Goal: Book appointment/travel/reservation

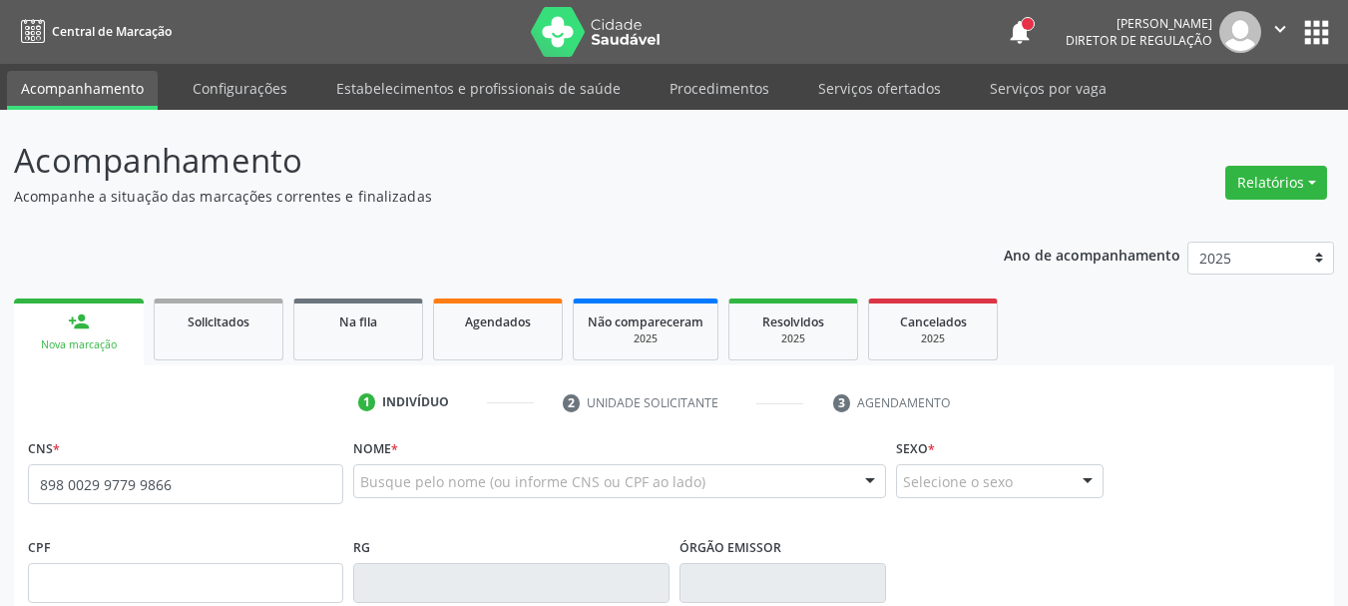
type input "898 0029 9779 9866"
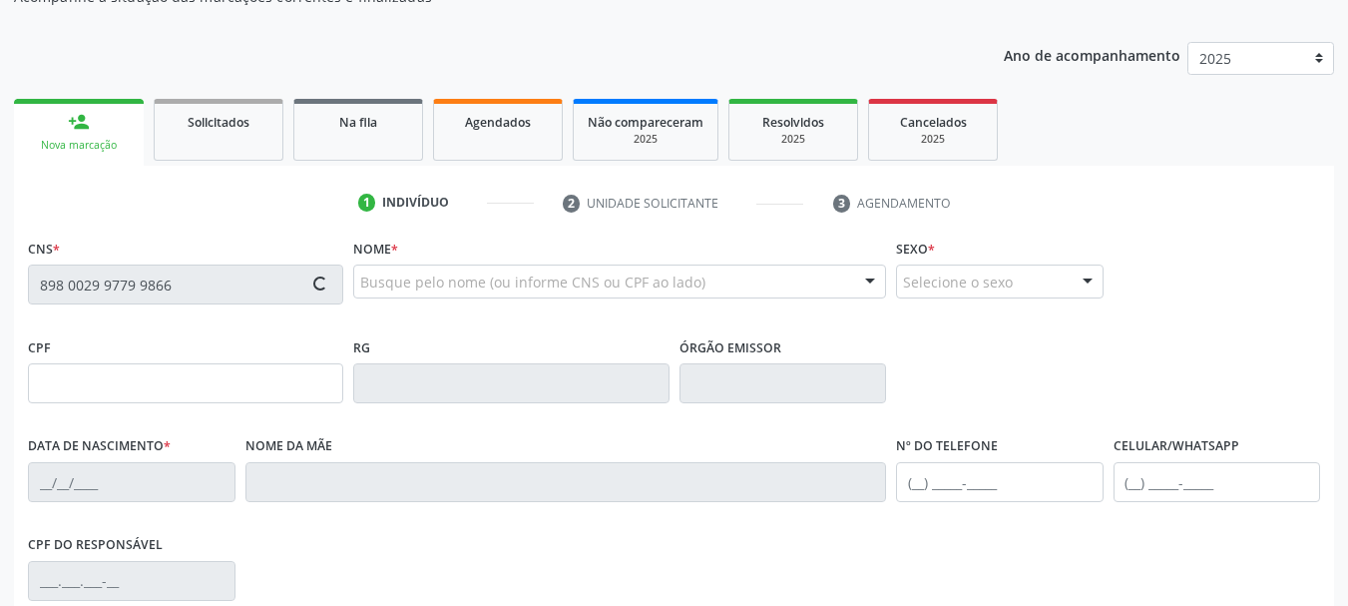
type input "[DATE]"
type input "[PERSON_NAME]"
type input "[PHONE_NUMBER]"
type input "079.843.634-47"
type input "S/N"
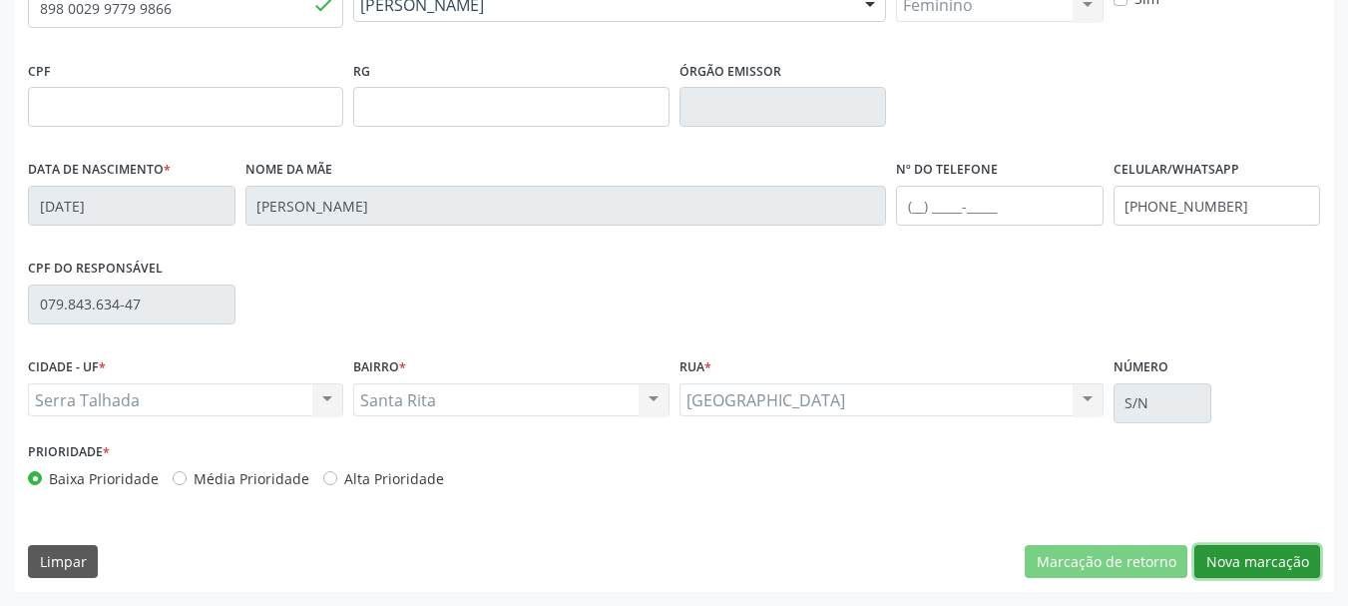
drag, startPoint x: 1266, startPoint y: 570, endPoint x: 1150, endPoint y: 538, distance: 120.1
click at [1265, 570] on button "Nova marcação" at bounding box center [1258, 562] width 126 height 34
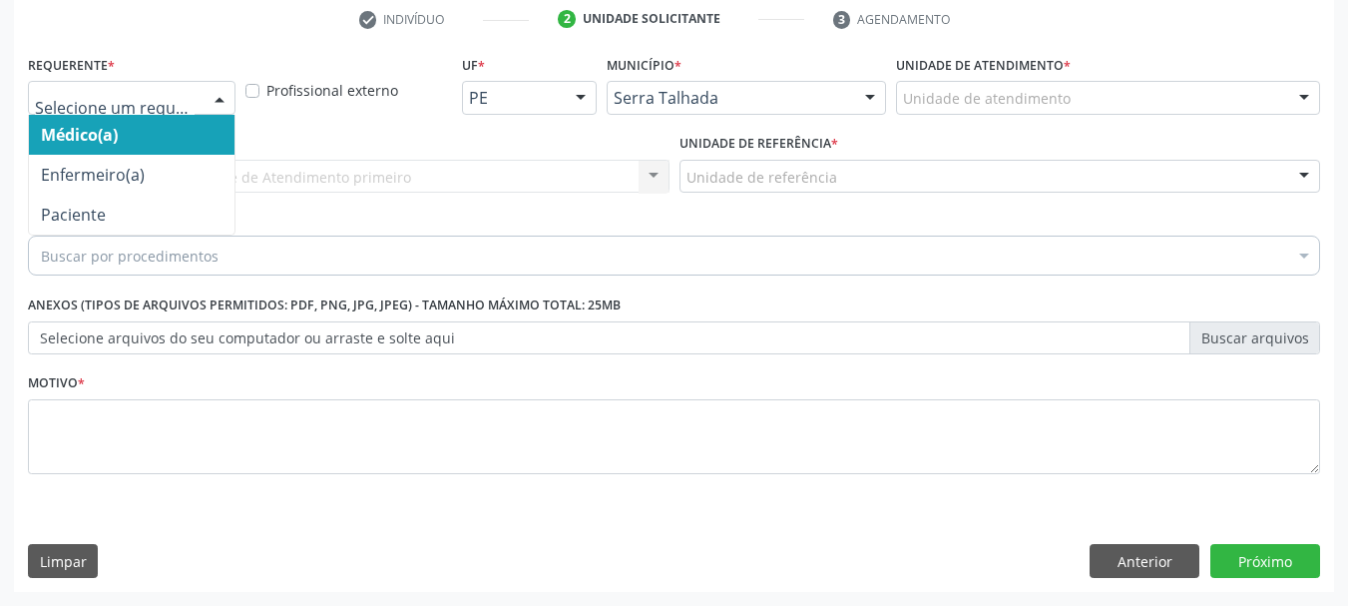
click at [205, 100] on div at bounding box center [220, 99] width 30 height 34
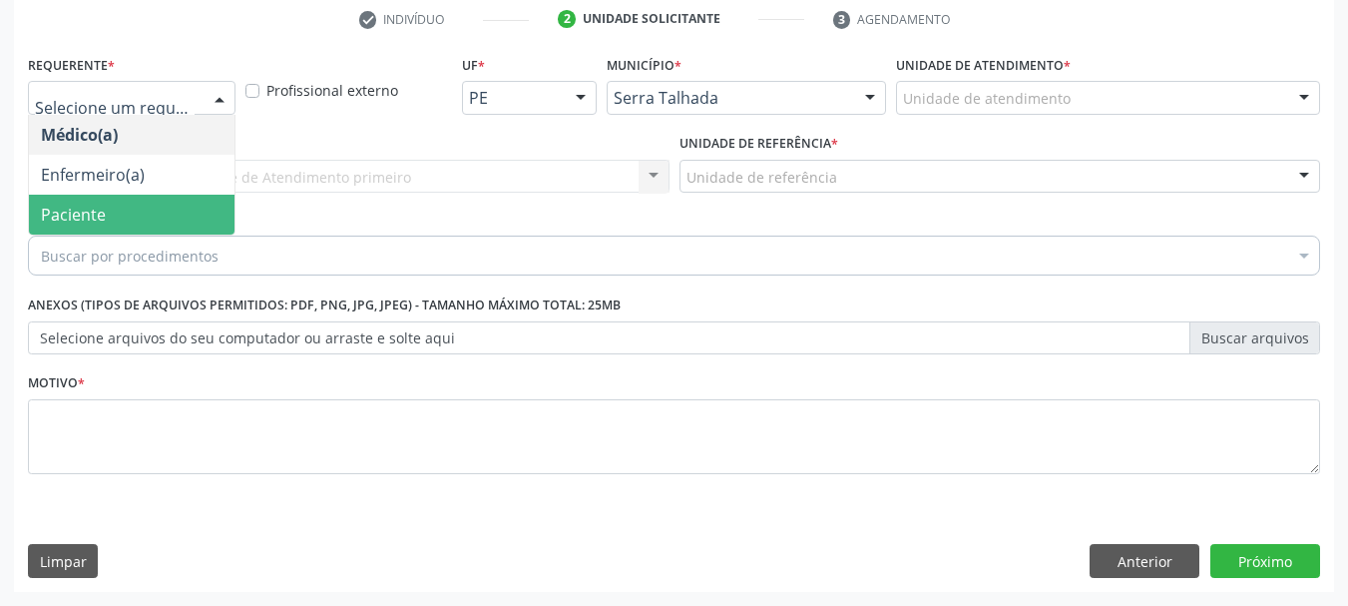
click at [157, 215] on span "Paciente" at bounding box center [132, 215] width 206 height 40
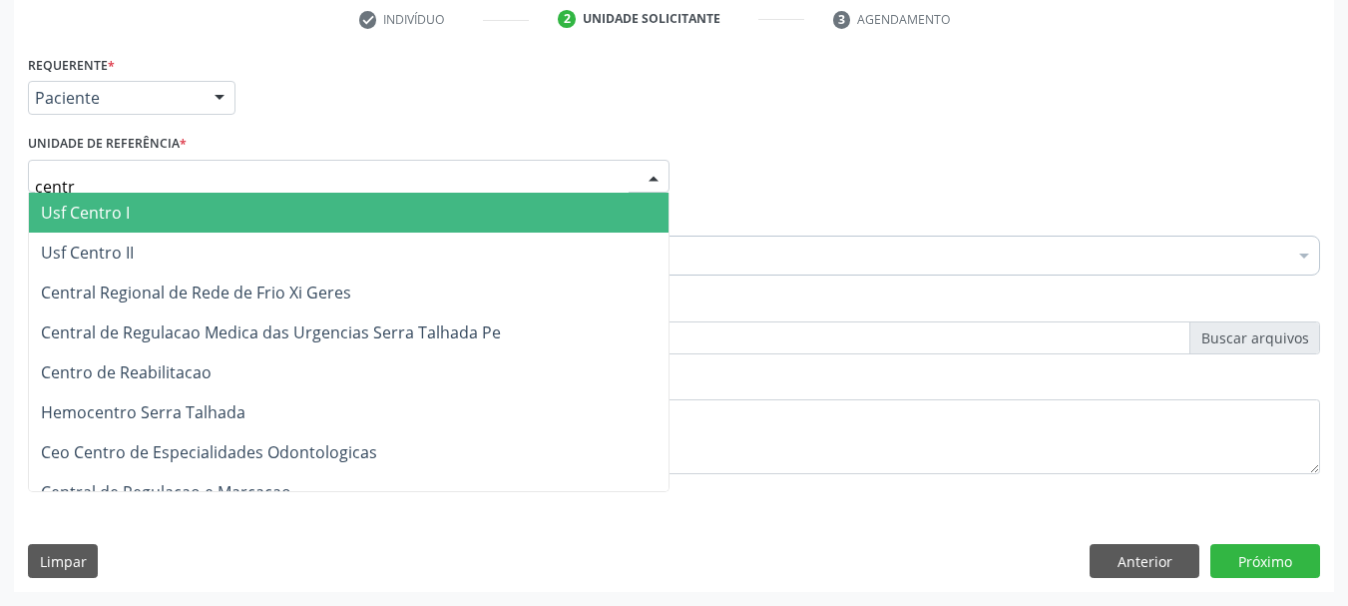
type input "centro"
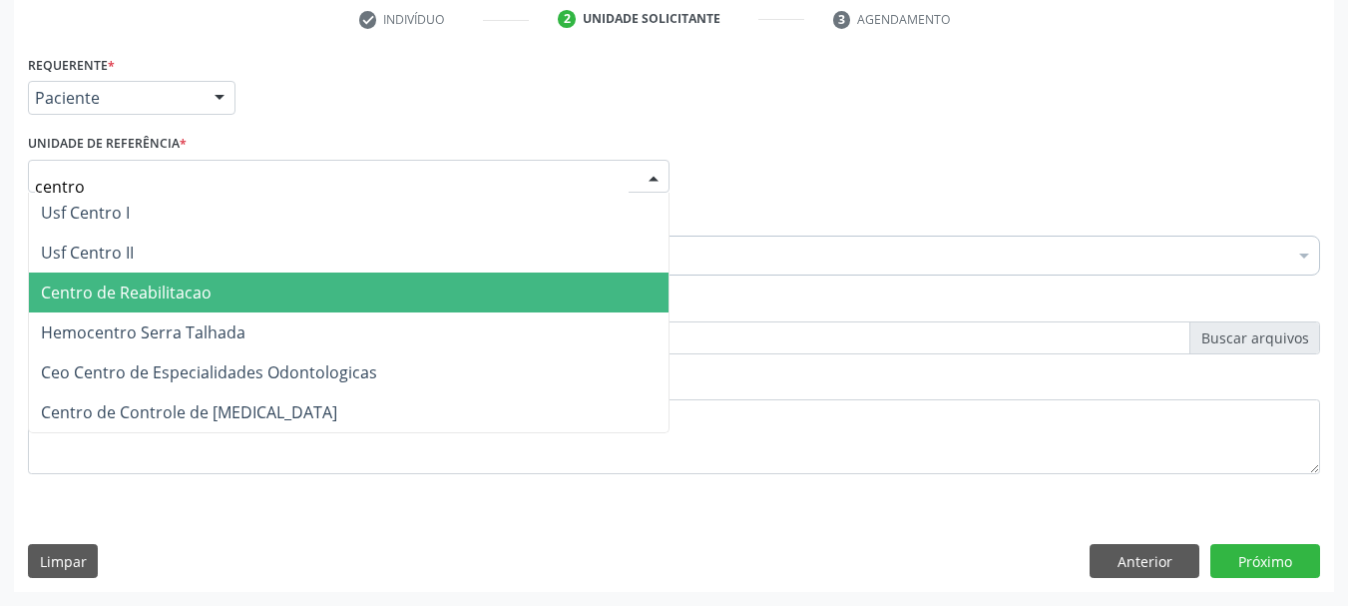
click at [218, 291] on span "Centro de Reabilitacao" at bounding box center [349, 292] width 640 height 40
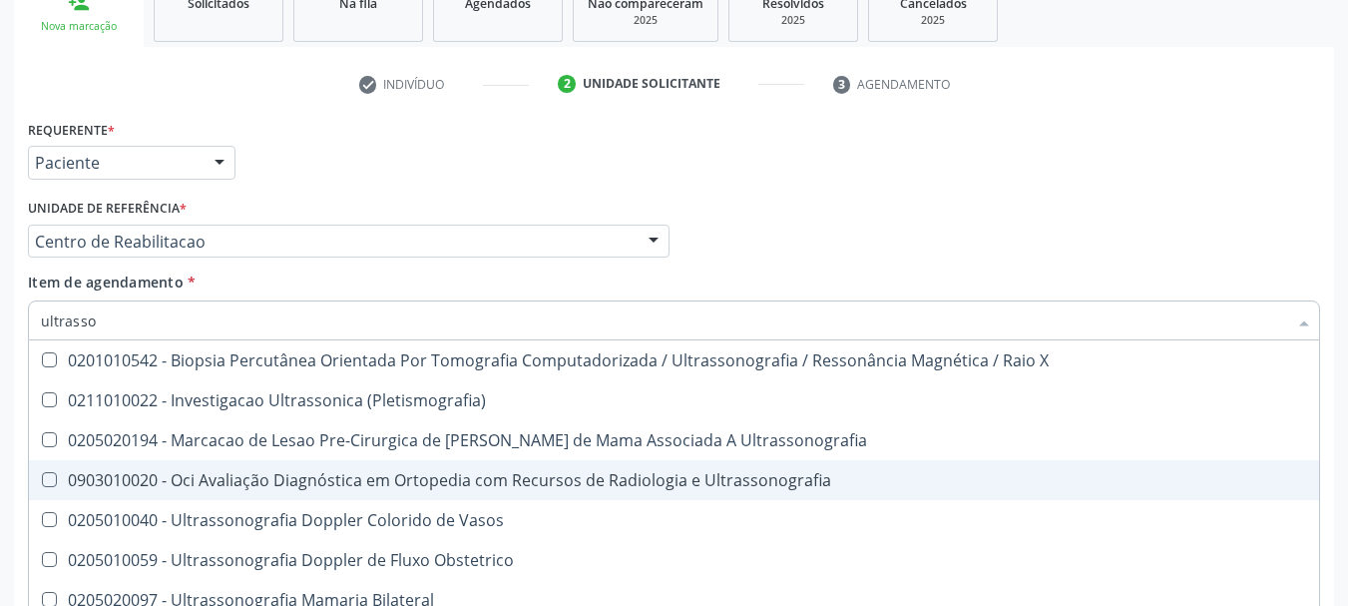
scroll to position [283, 0]
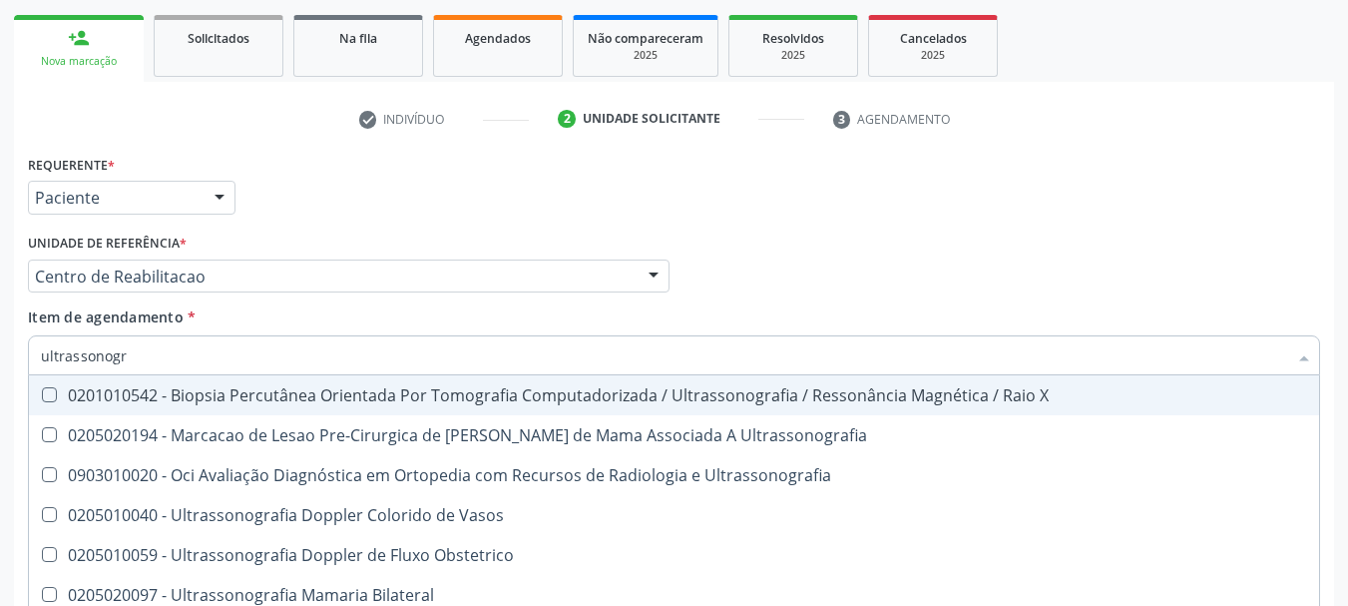
type input "ultrassonogra"
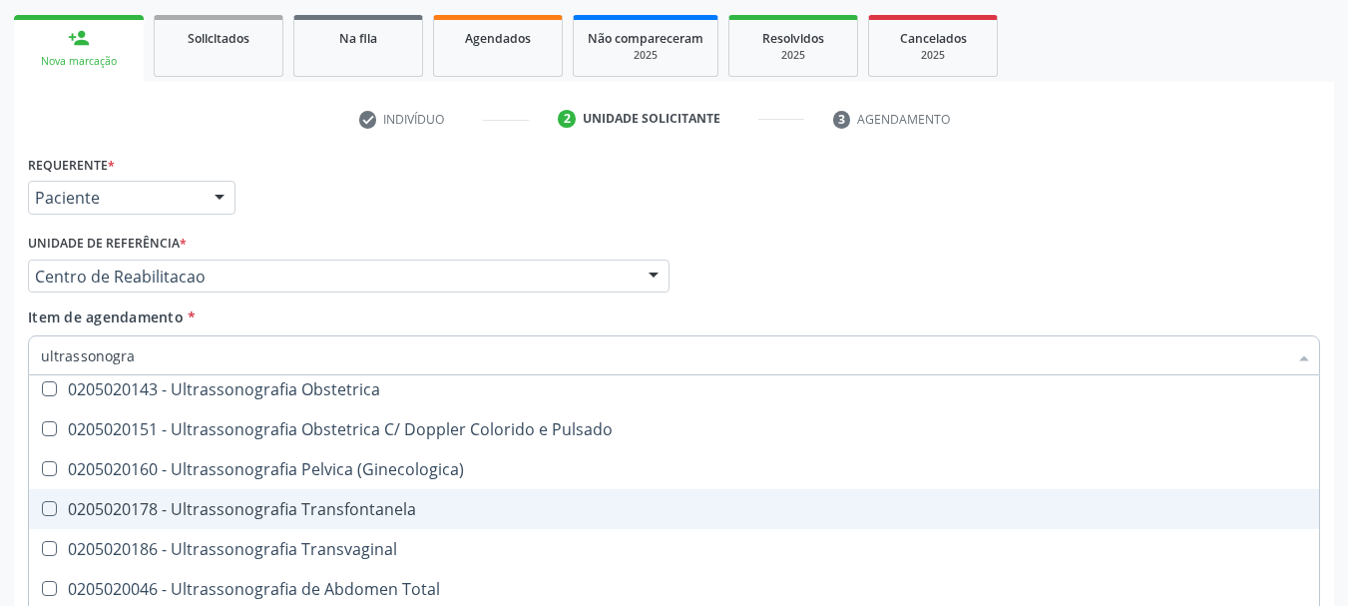
scroll to position [200, 0]
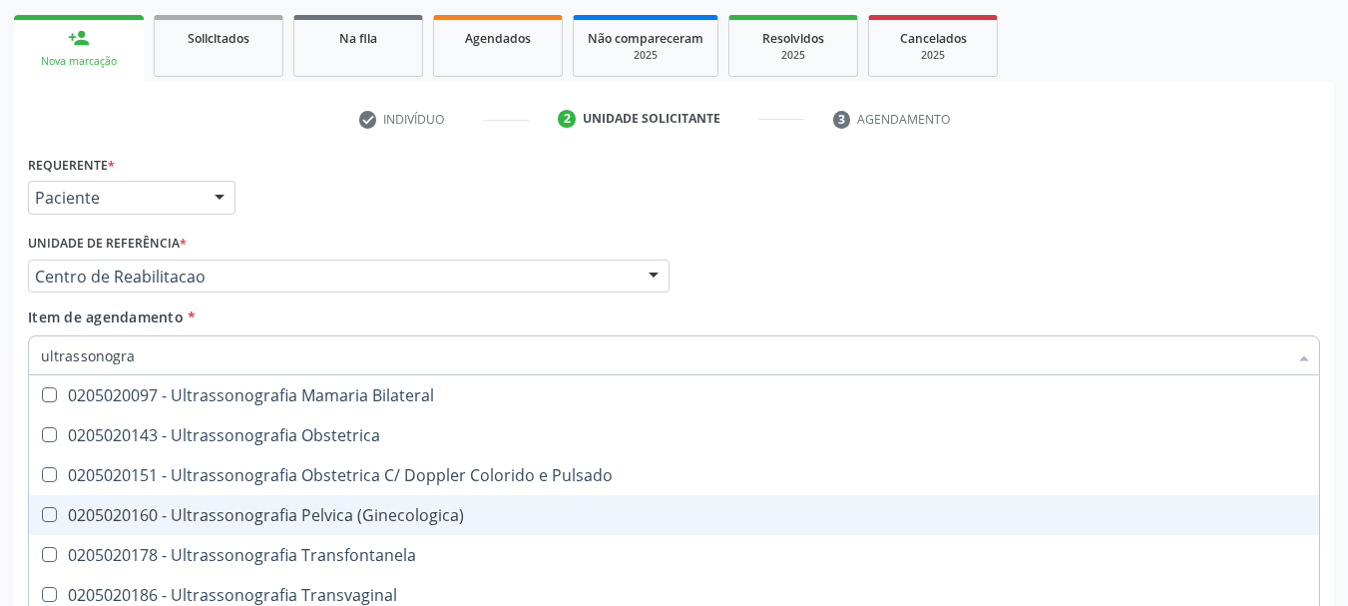
click at [487, 501] on span "0205020160 - Ultrassonografia Pelvica (Ginecologica)" at bounding box center [674, 515] width 1291 height 40
checkbox \(Ginecologica\) "true"
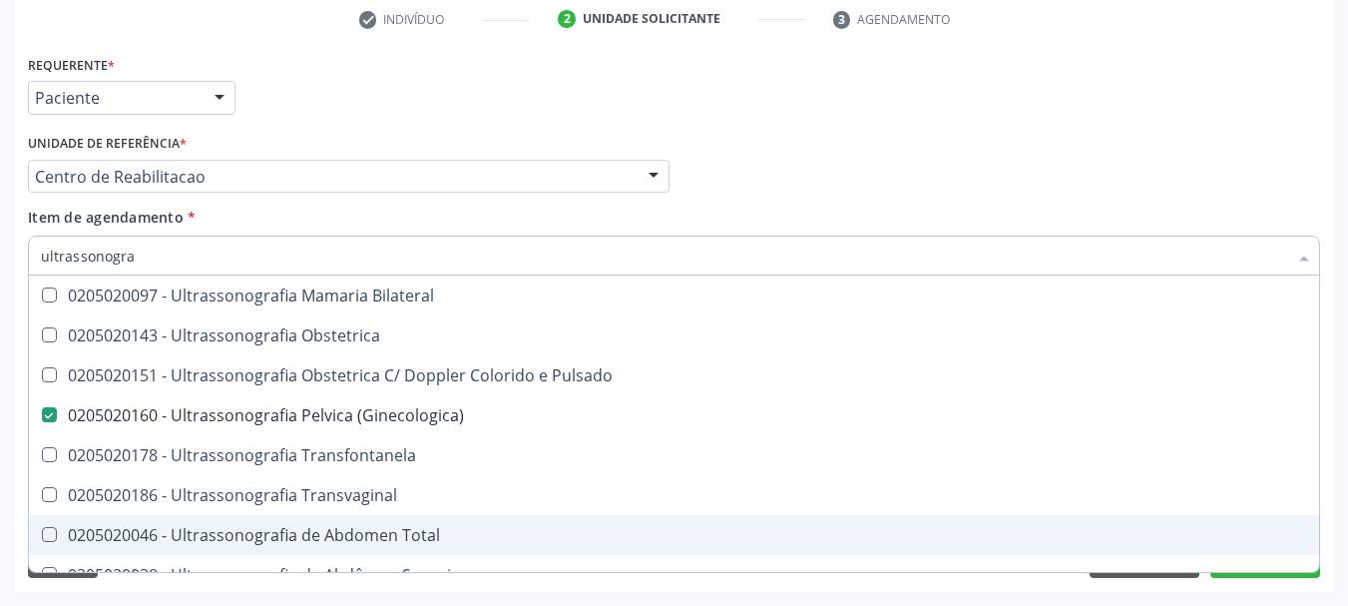
scroll to position [542, 0]
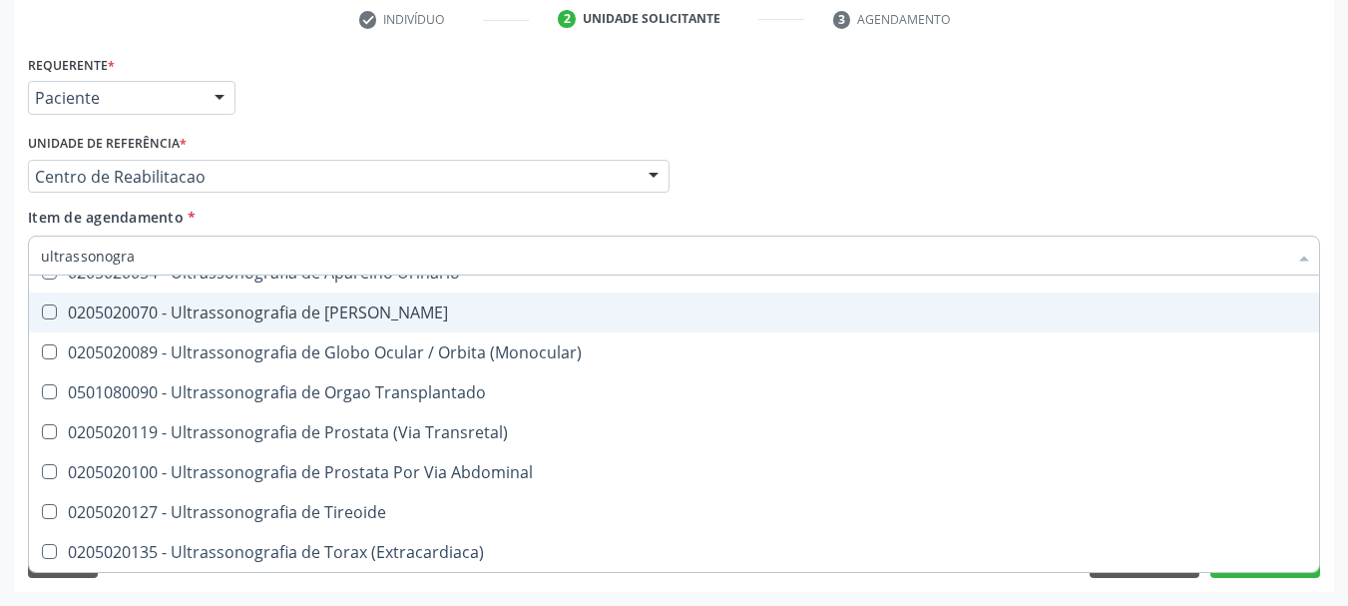
click at [1133, 121] on div "Requerente * Paciente Médico(a) Enfermeiro(a) Paciente Nenhum resultado encontr…" at bounding box center [674, 89] width 1303 height 78
checkbox Ultrassonografia "true"
checkbox \(Ginecologica\) "false"
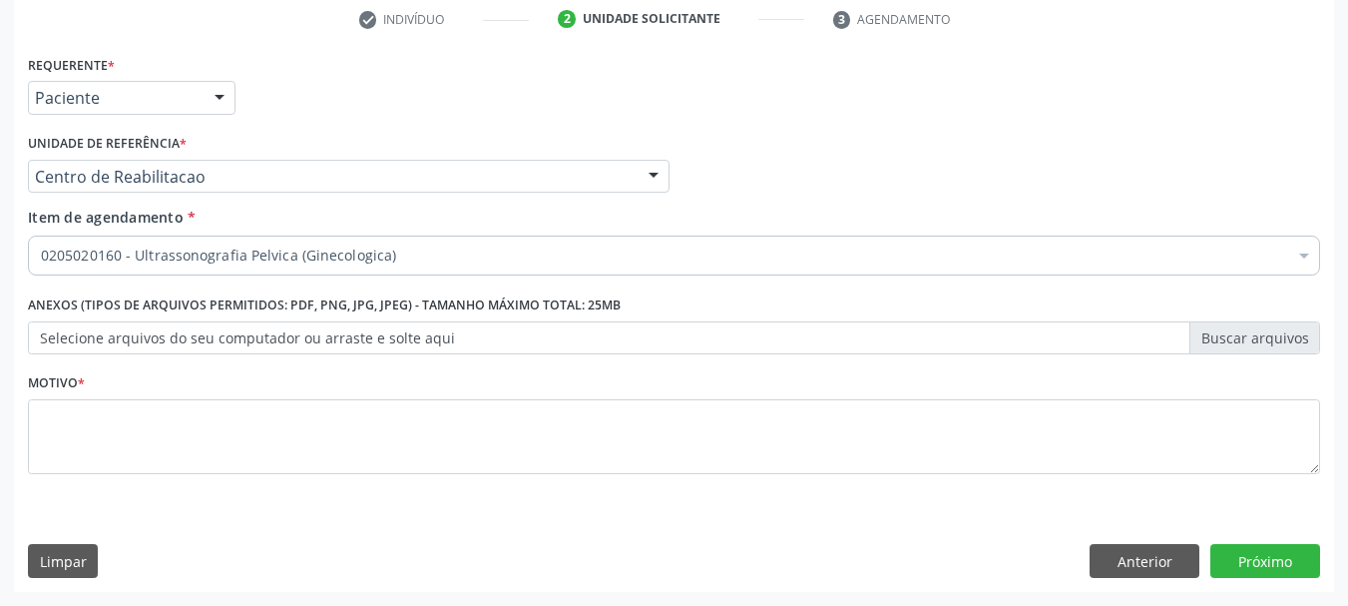
scroll to position [0, 0]
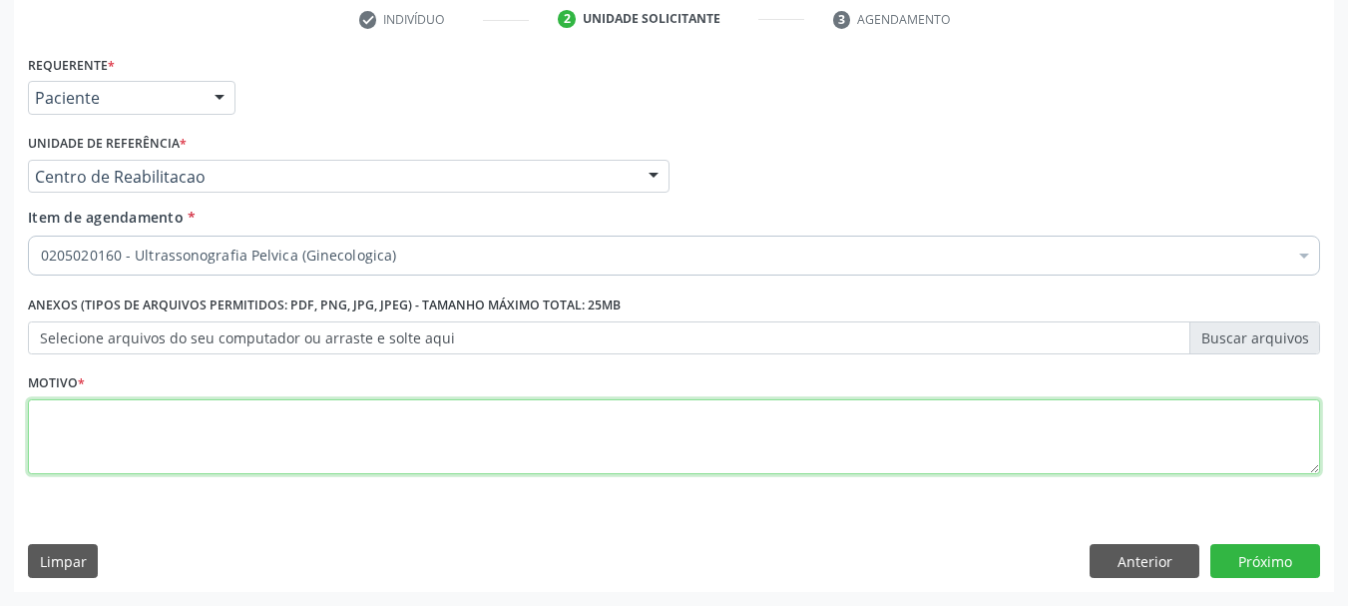
click at [293, 448] on textarea at bounding box center [674, 437] width 1293 height 76
type textarea "..."
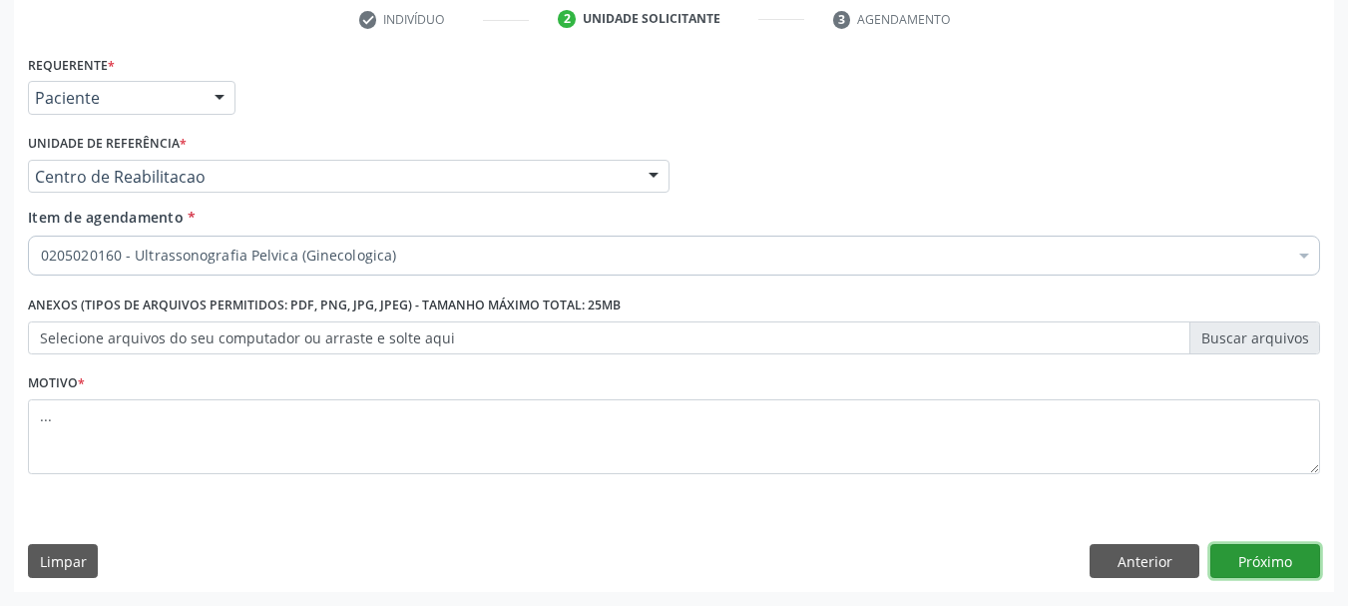
click at [1270, 560] on button "Próximo" at bounding box center [1266, 561] width 110 height 34
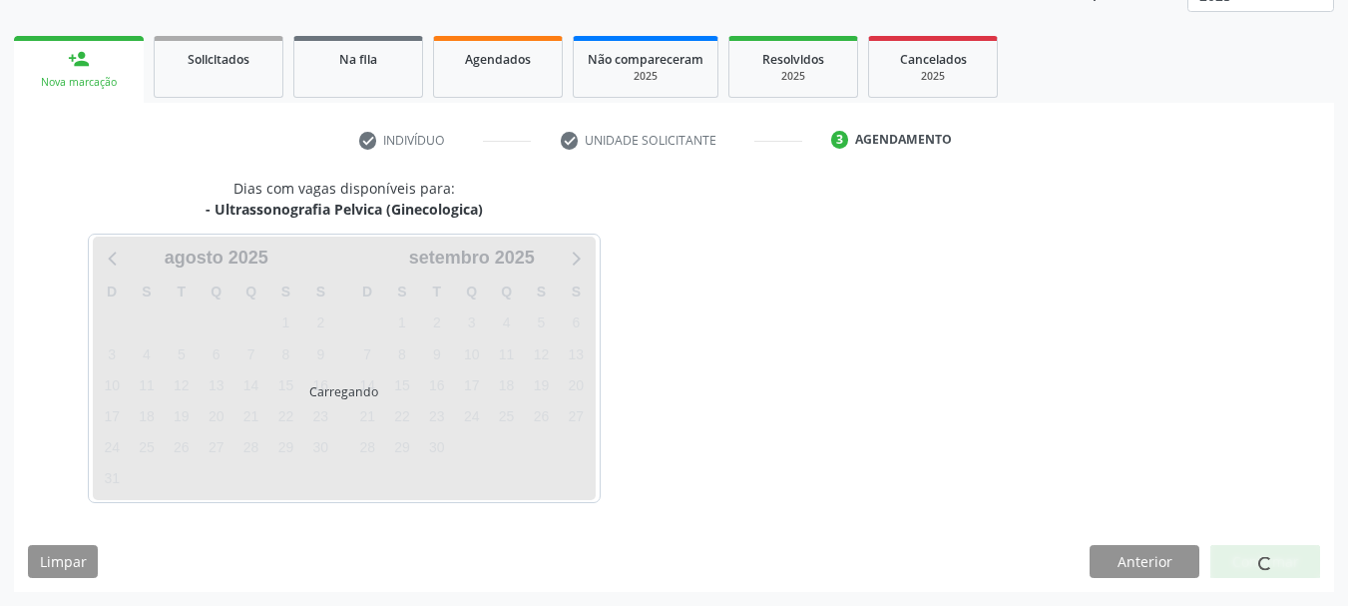
scroll to position [263, 0]
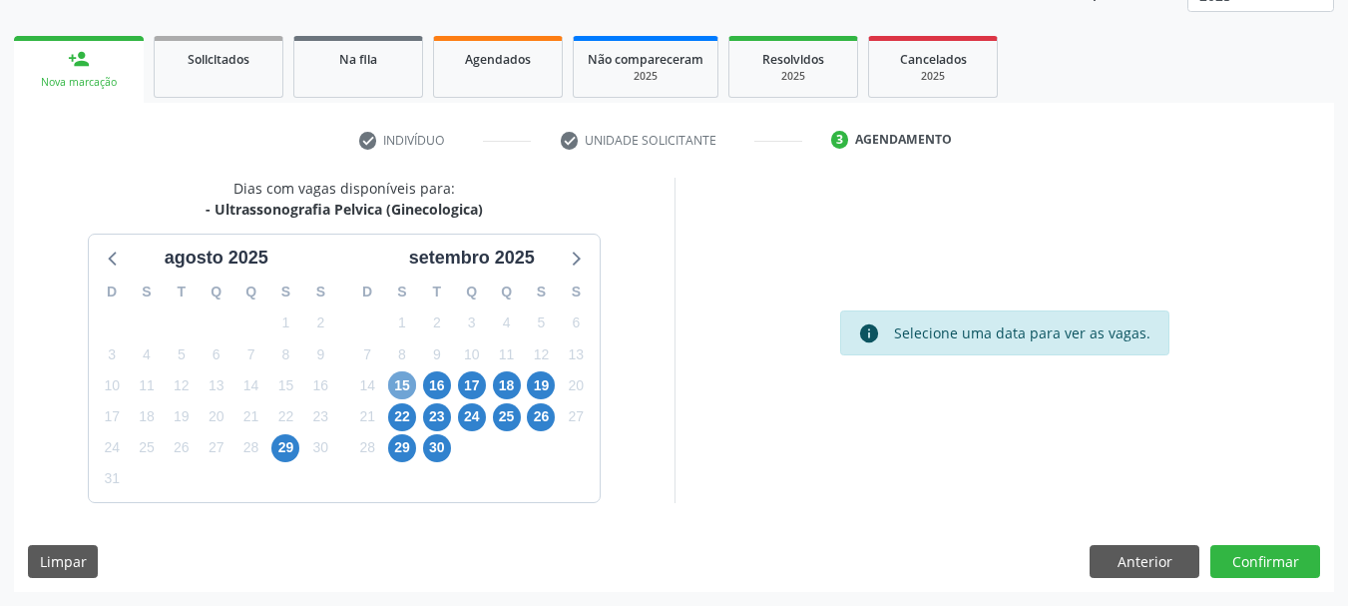
click at [401, 379] on span "15" at bounding box center [402, 385] width 28 height 28
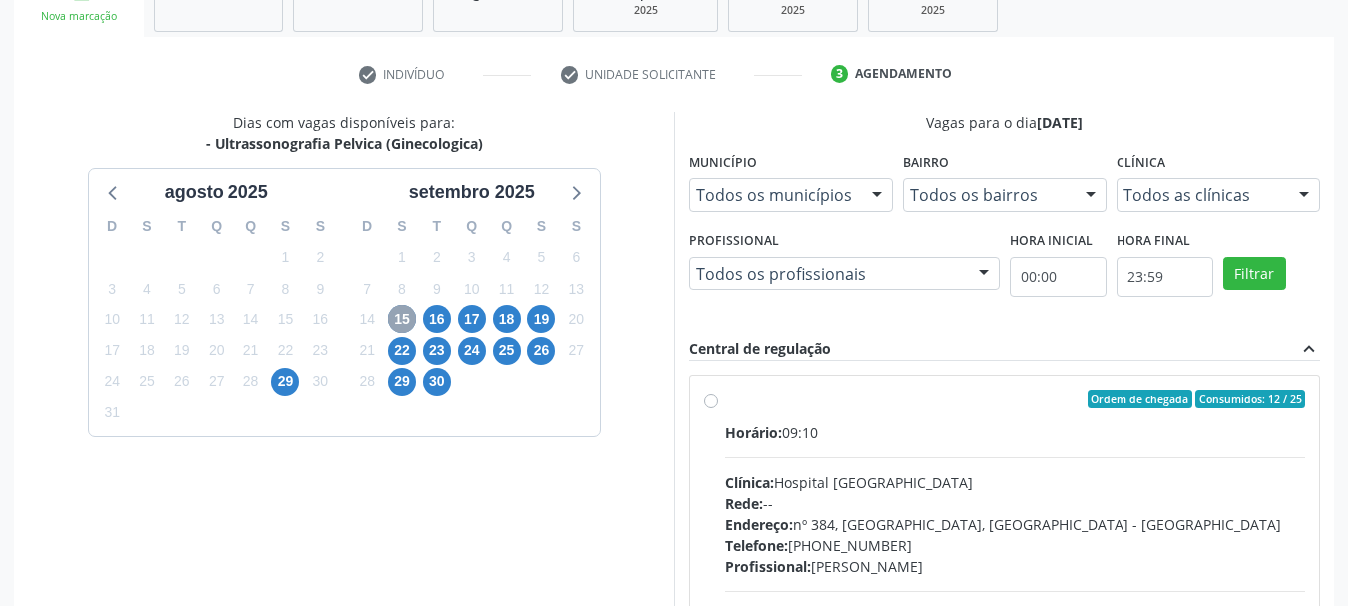
scroll to position [462, 0]
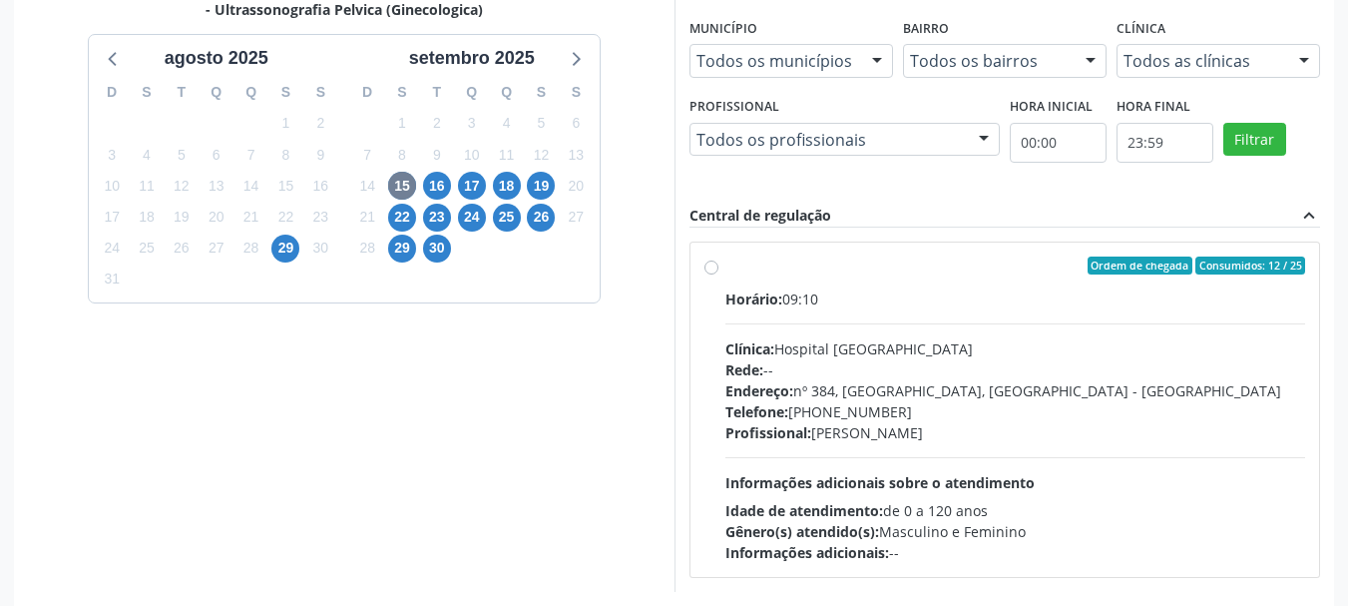
click at [726, 266] on label "Ordem de chegada Consumidos: 12 / 25 Horário: 09:10 Clínica: Hospital [GEOGRAPH…" at bounding box center [1016, 410] width 581 height 306
click at [718, 266] on input "Ordem de chegada Consumidos: 12 / 25 Horário: 09:10 Clínica: Hospital [GEOGRAPH…" at bounding box center [712, 266] width 14 height 18
radio input "true"
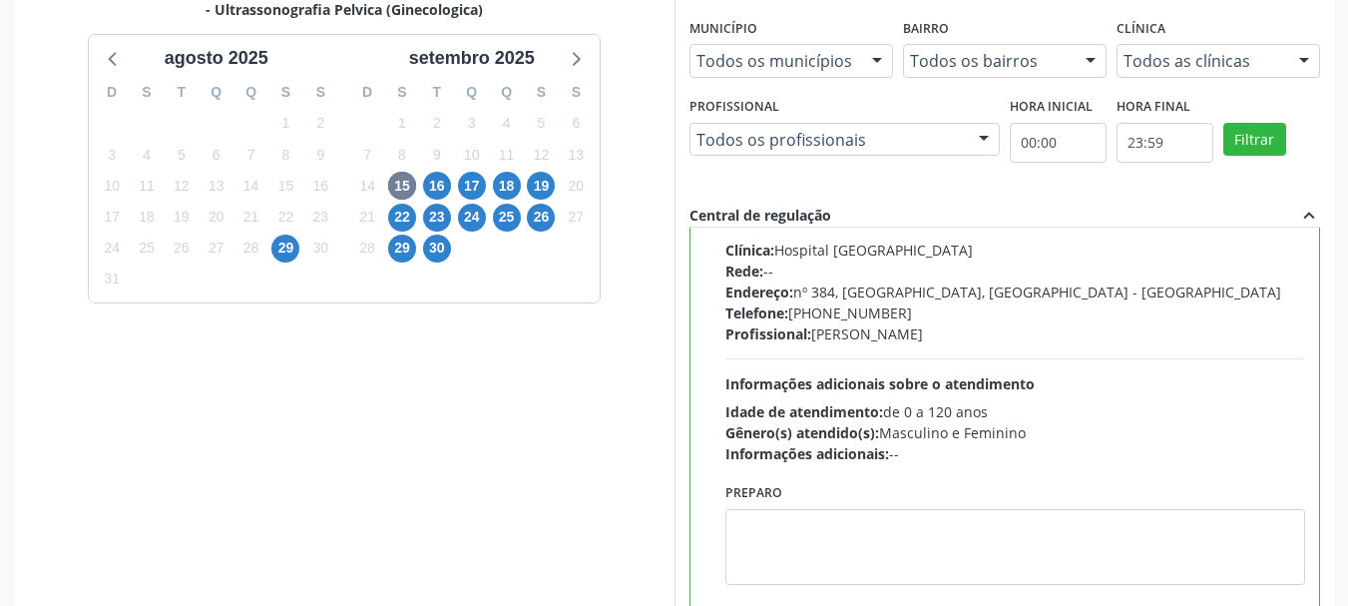
scroll to position [587, 0]
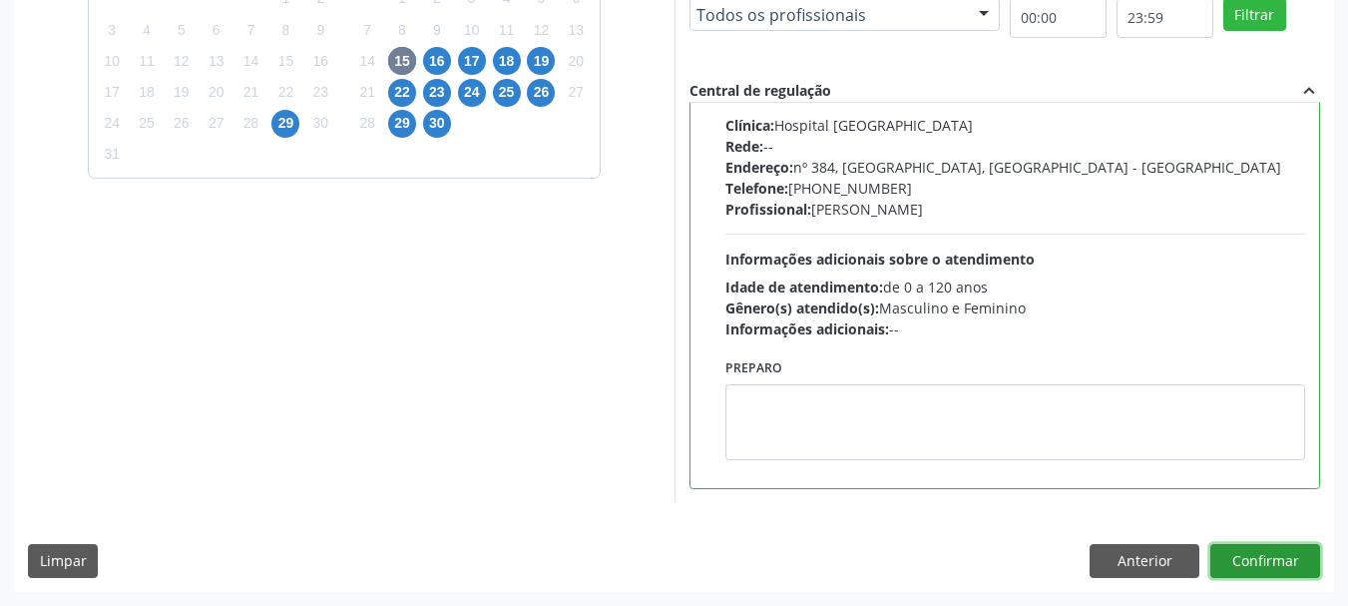
click at [1283, 557] on button "Confirmar" at bounding box center [1266, 561] width 110 height 34
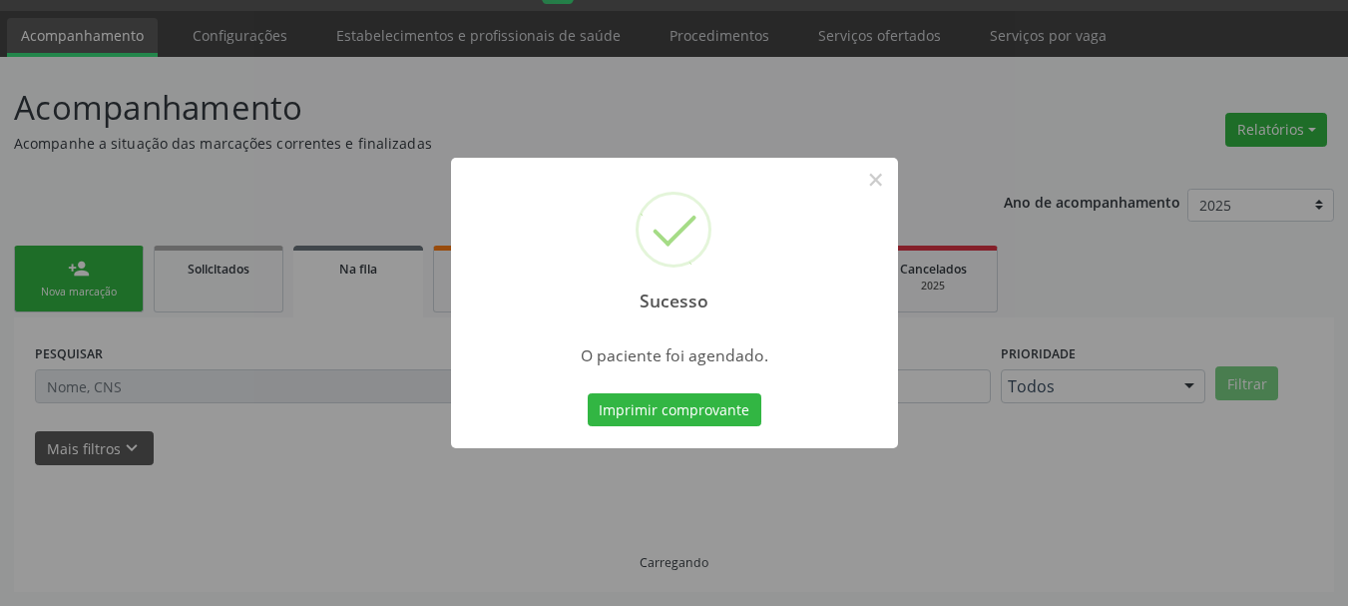
scroll to position [53, 0]
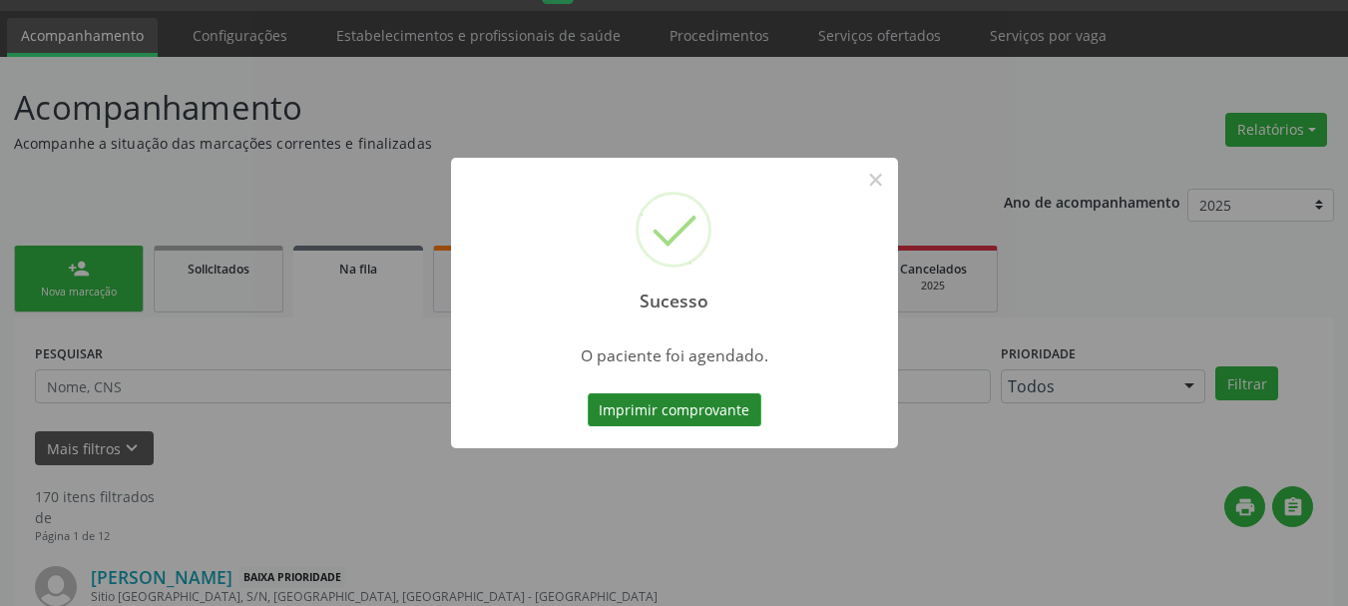
click at [735, 401] on button "Imprimir comprovante" at bounding box center [675, 410] width 174 height 34
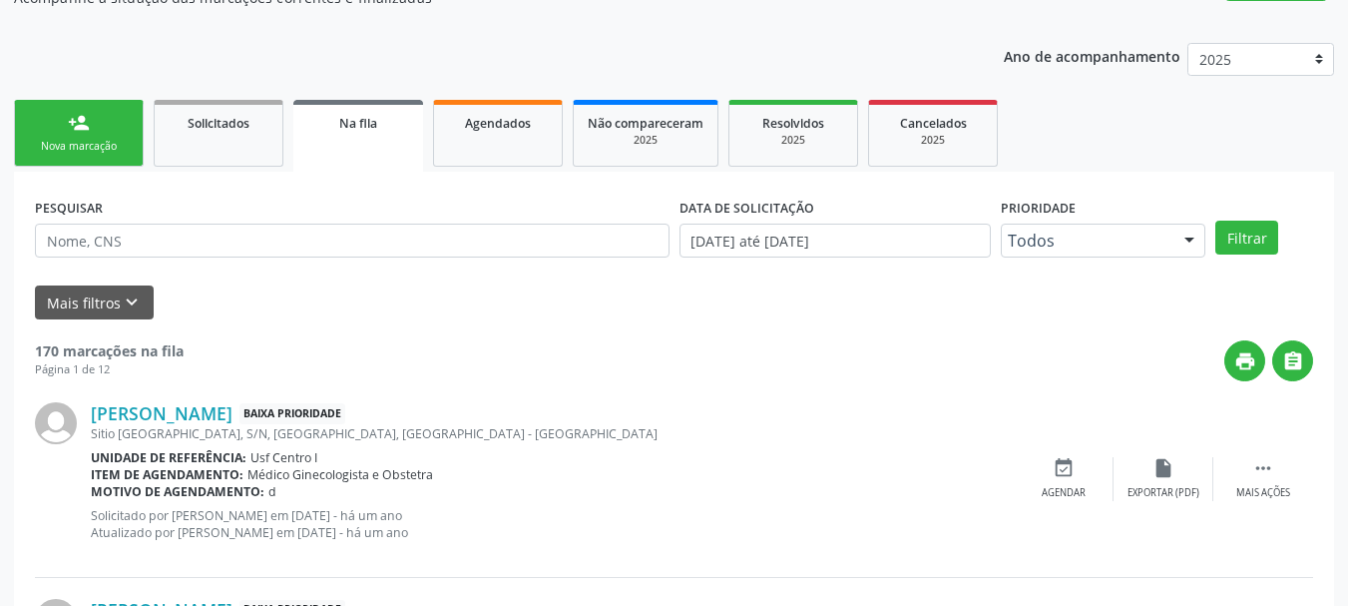
scroll to position [0, 0]
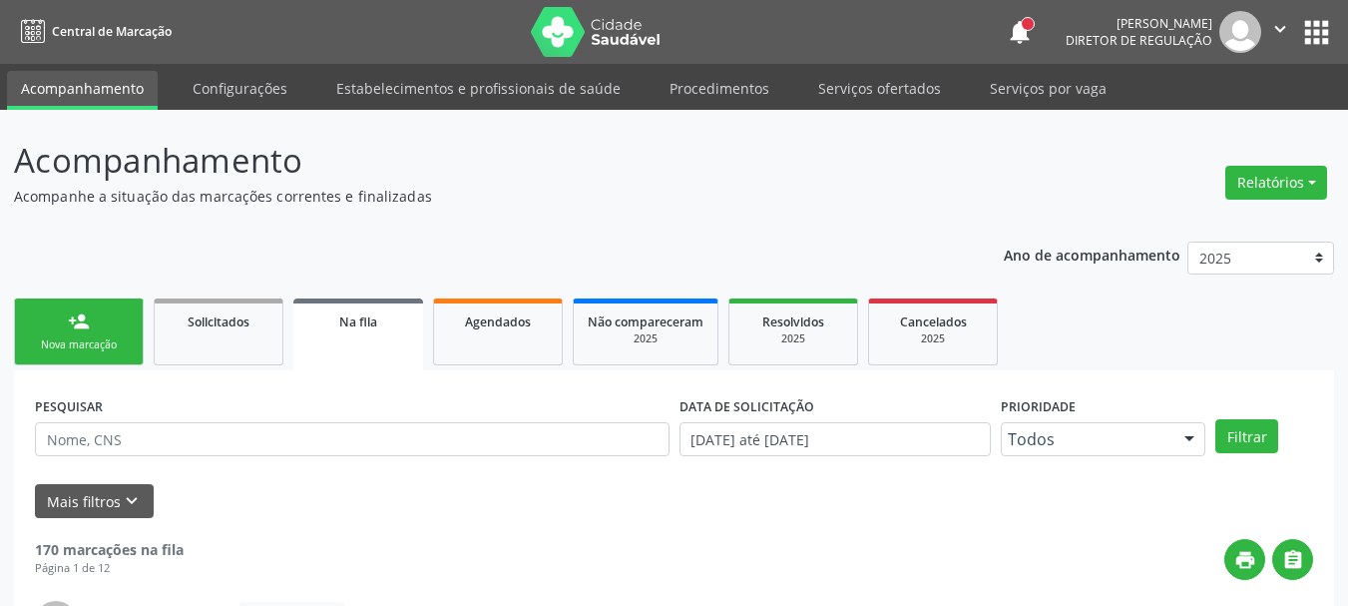
click at [1310, 28] on button "apps" at bounding box center [1317, 32] width 35 height 35
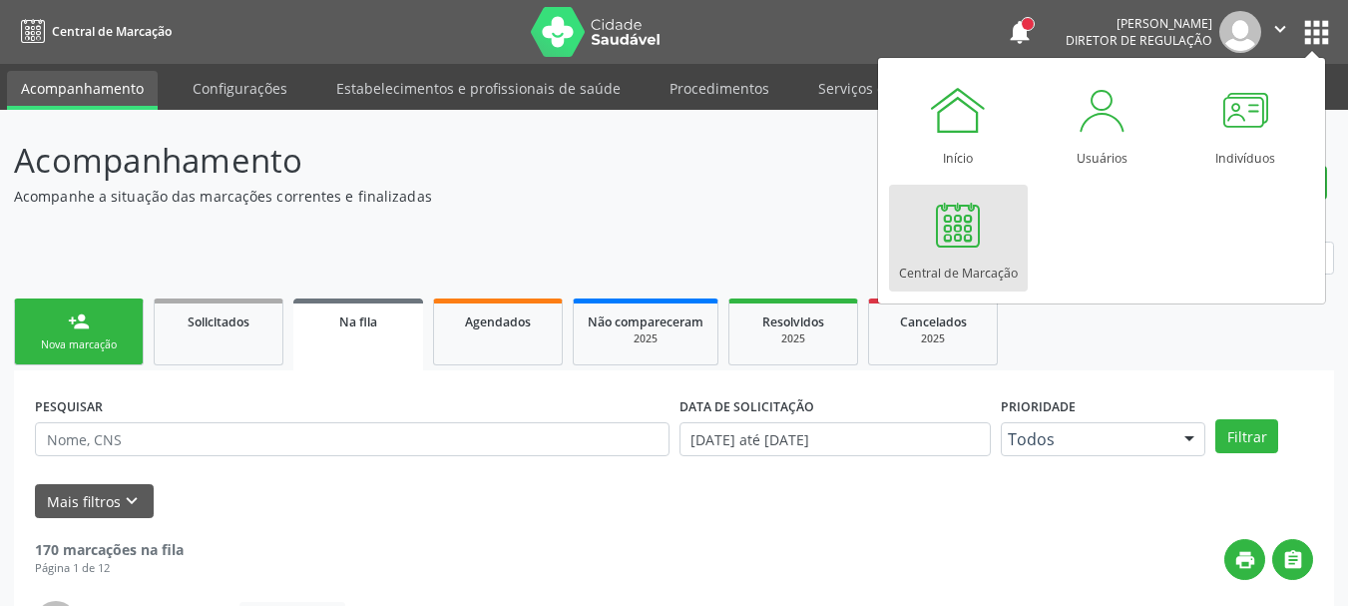
click at [971, 260] on div "Central de Marcação" at bounding box center [958, 268] width 119 height 27
